Goal: Task Accomplishment & Management: Manage account settings

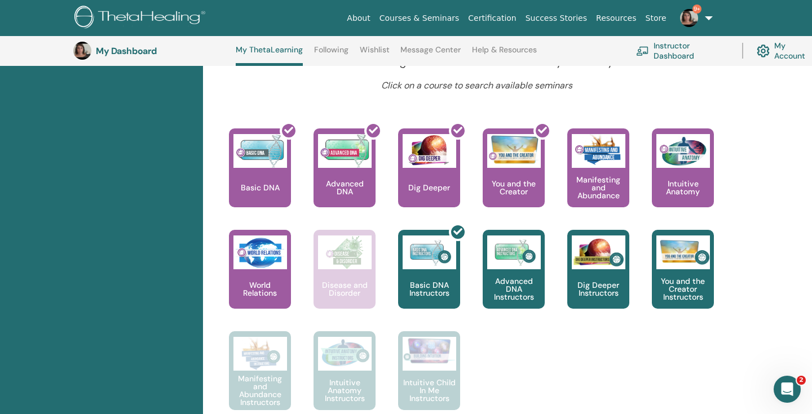
click at [83, 51] on img at bounding box center [82, 51] width 18 height 18
click at [692, 19] on img at bounding box center [689, 18] width 18 height 18
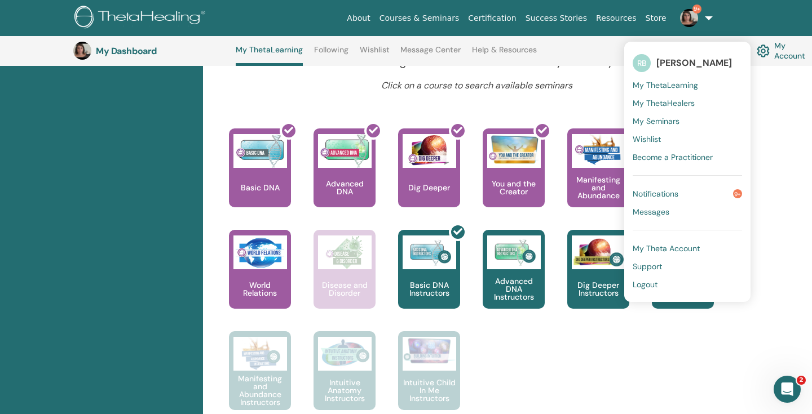
click at [695, 199] on link "Notifications 9+" at bounding box center [686, 194] width 109 height 18
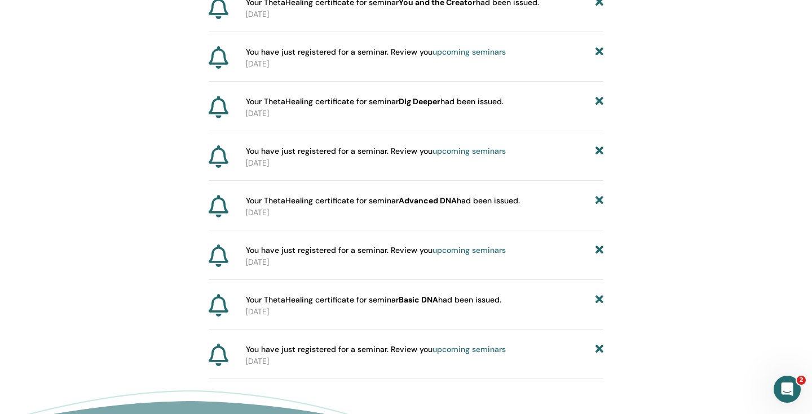
scroll to position [418, 0]
click at [466, 250] on link "upcoming seminars" at bounding box center [468, 251] width 73 height 10
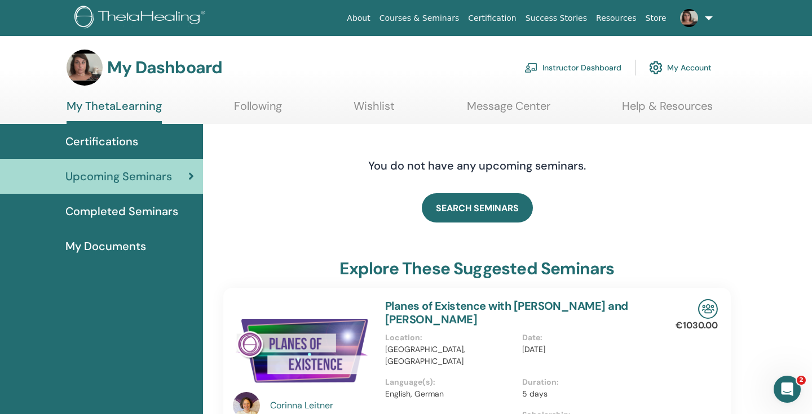
click at [693, 19] on img at bounding box center [689, 18] width 18 height 18
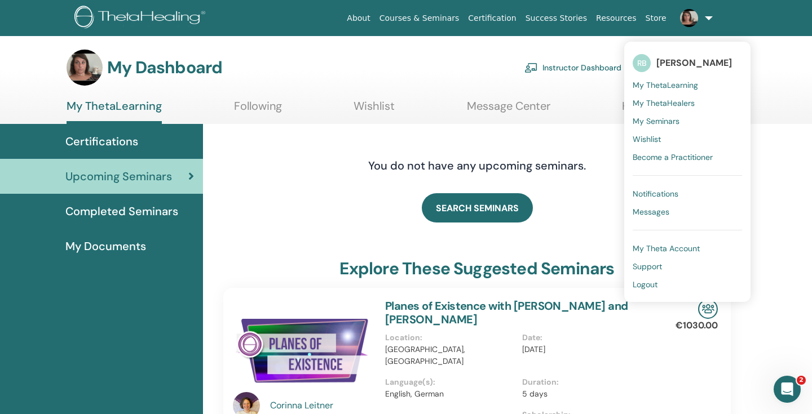
click at [670, 121] on span "My Seminars" at bounding box center [655, 121] width 47 height 10
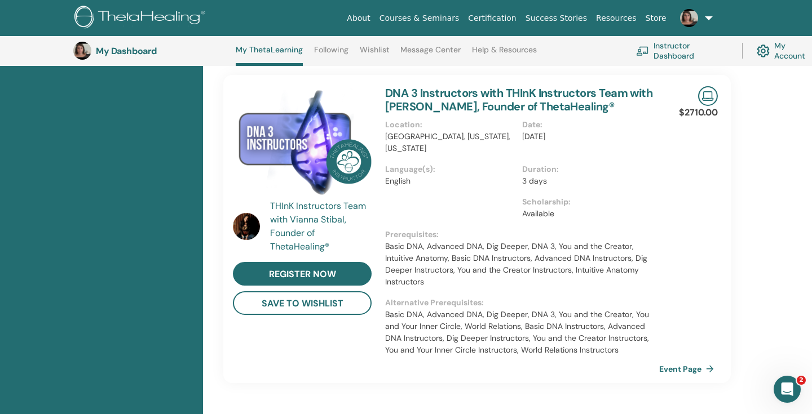
scroll to position [189, 0]
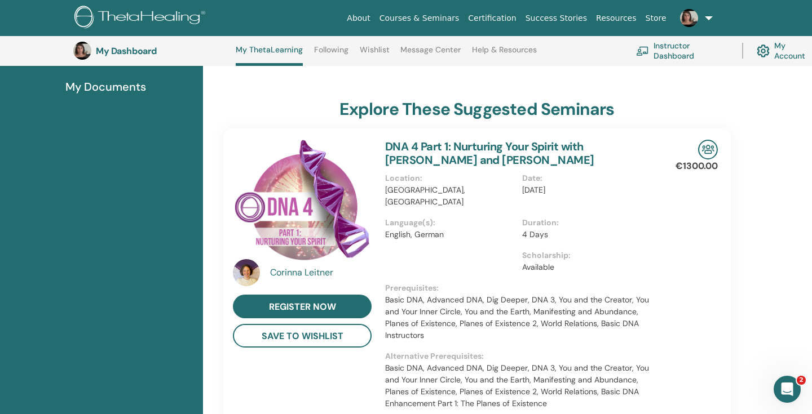
click at [659, 55] on link "Instructor Dashboard" at bounding box center [682, 50] width 92 height 25
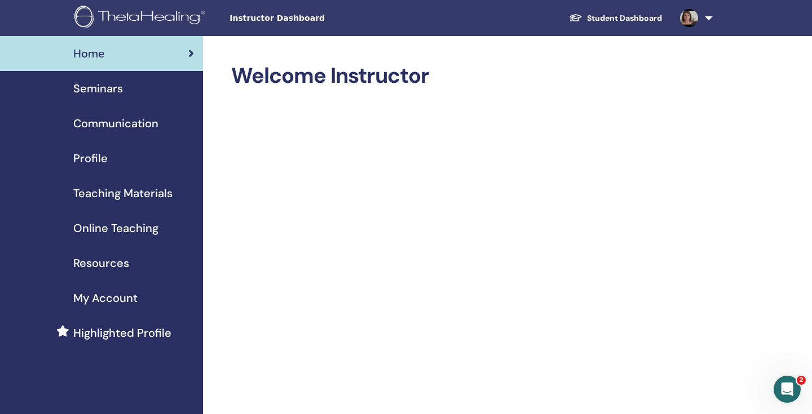
click at [100, 159] on span "Profile" at bounding box center [90, 158] width 34 height 17
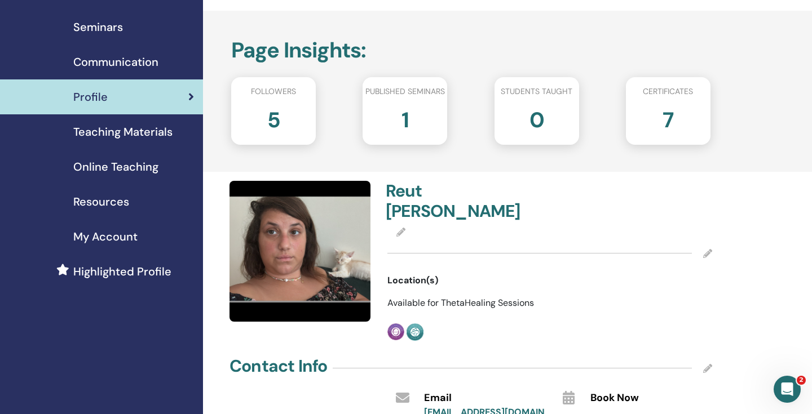
scroll to position [71, 0]
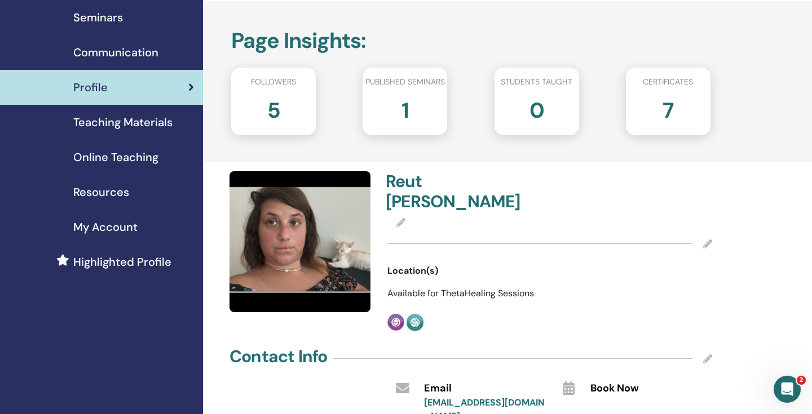
click at [279, 107] on h2 "5" at bounding box center [273, 108] width 13 height 32
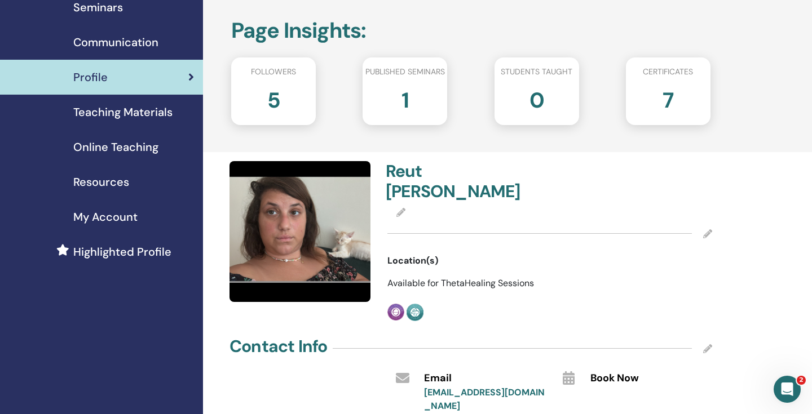
scroll to position [83, 0]
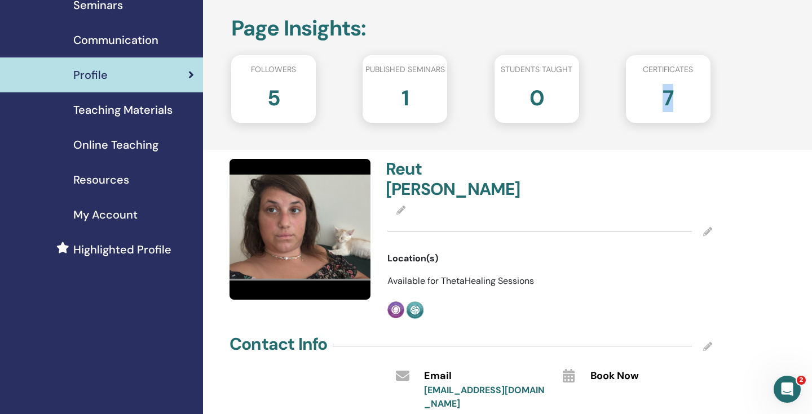
drag, startPoint x: 671, startPoint y: 95, endPoint x: 657, endPoint y: 95, distance: 14.1
click at [658, 95] on div "7" at bounding box center [667, 102] width 101 height 45
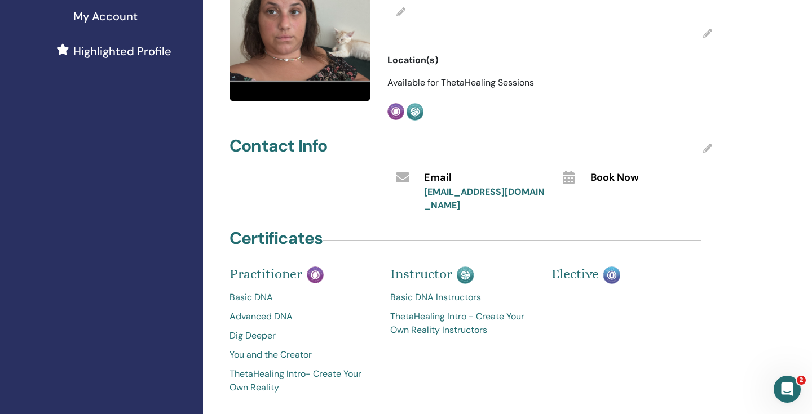
scroll to position [284, 0]
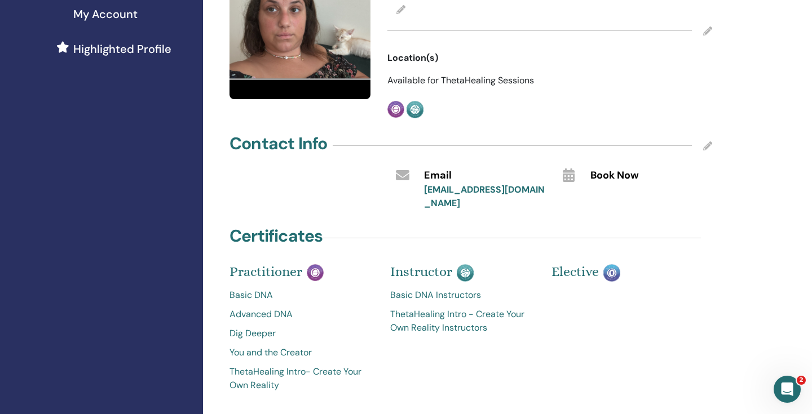
click at [614, 264] on img at bounding box center [611, 272] width 17 height 17
click at [568, 169] on icon at bounding box center [568, 176] width 12 height 14
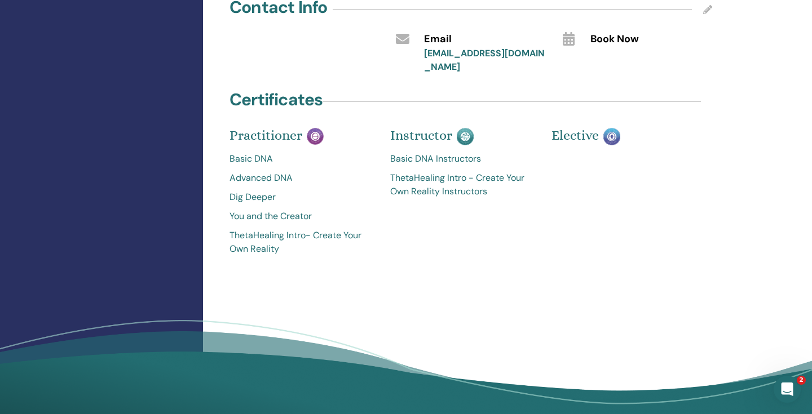
scroll to position [136, 0]
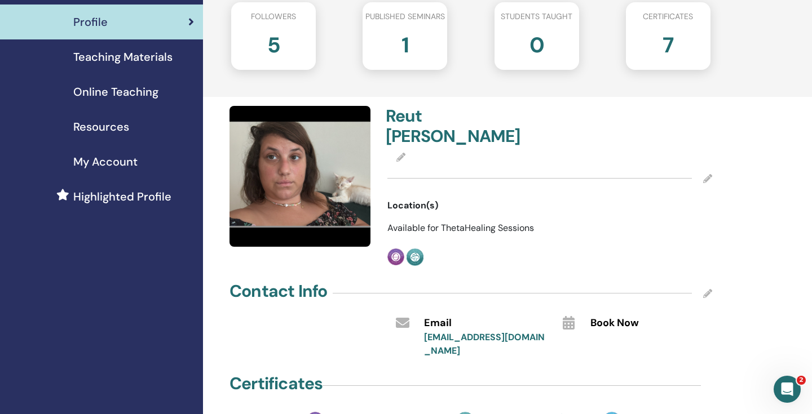
click at [112, 98] on span "Online Teaching" at bounding box center [115, 91] width 85 height 17
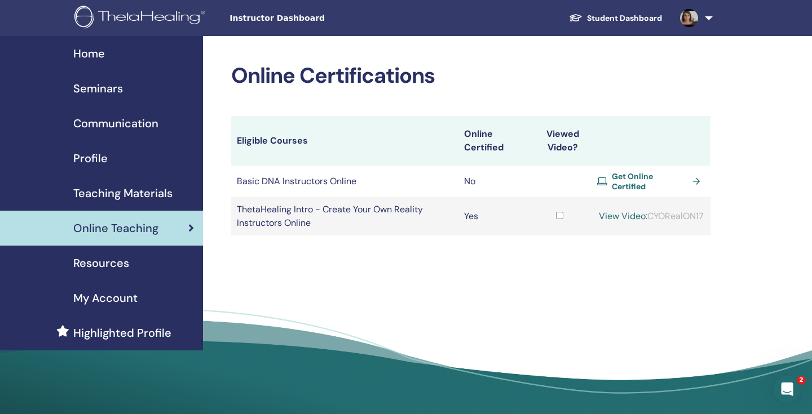
click at [631, 183] on span "Get Online Certified" at bounding box center [650, 181] width 76 height 20
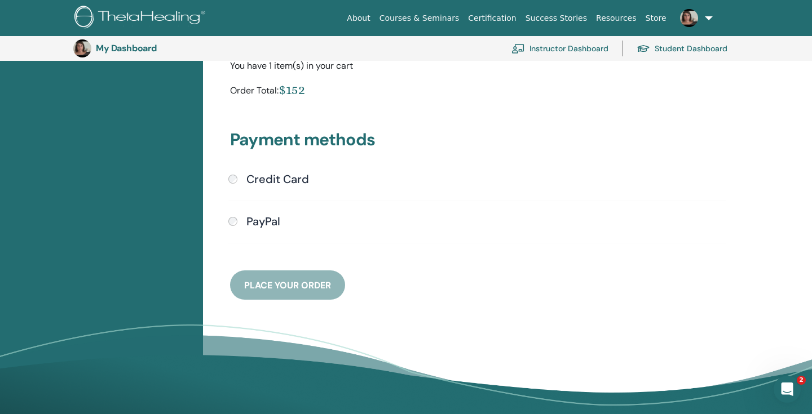
scroll to position [249, 0]
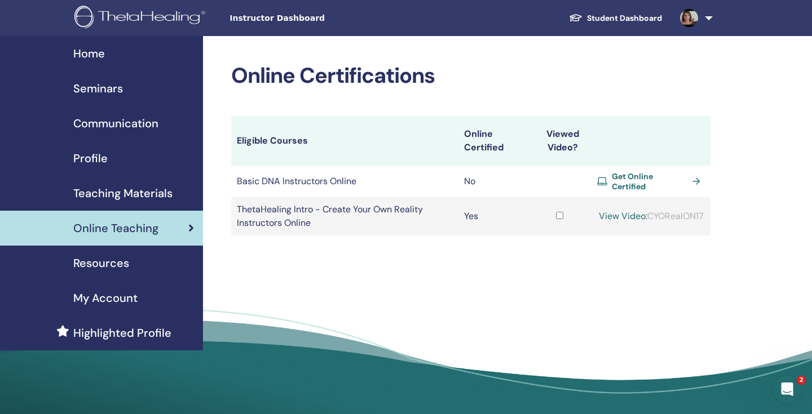
click at [101, 96] on span "Seminars" at bounding box center [98, 88] width 50 height 17
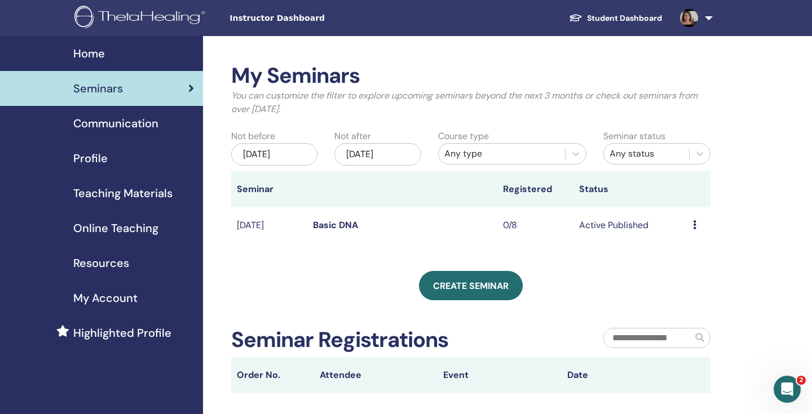
click at [693, 229] on icon at bounding box center [694, 224] width 3 height 9
click at [702, 242] on li "Preview" at bounding box center [688, 237] width 61 height 17
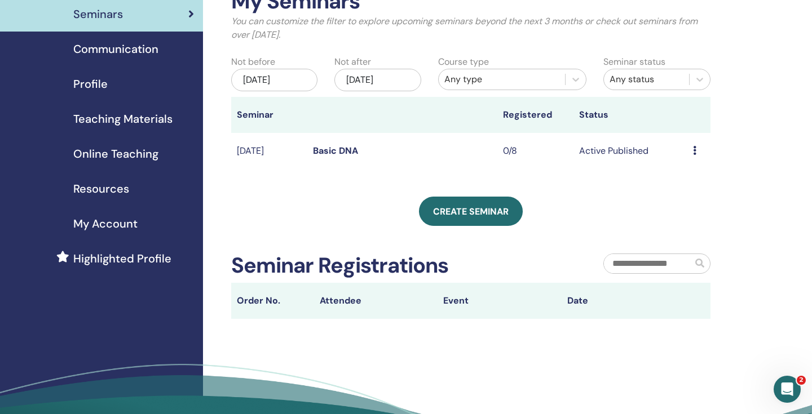
scroll to position [77, 0]
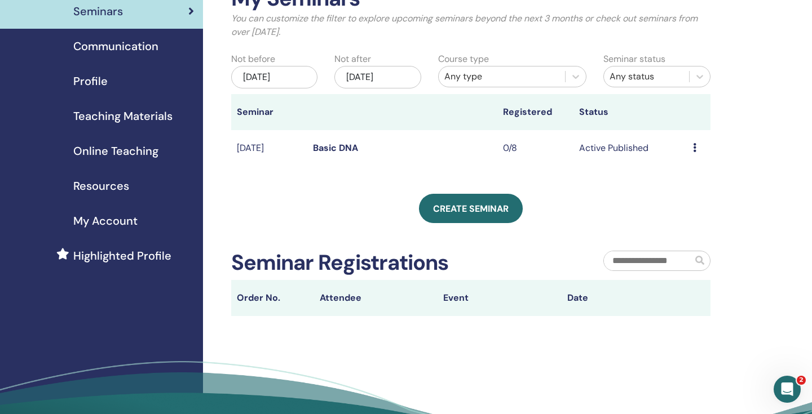
click at [695, 147] on icon at bounding box center [694, 147] width 3 height 9
click at [695, 158] on link "Preview" at bounding box center [686, 156] width 32 height 12
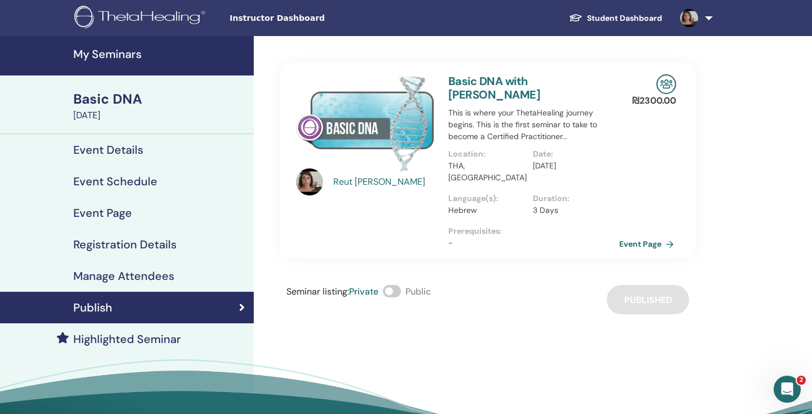
click at [650, 236] on link "Event Page" at bounding box center [648, 244] width 59 height 17
